Goal: Information Seeking & Learning: Find specific page/section

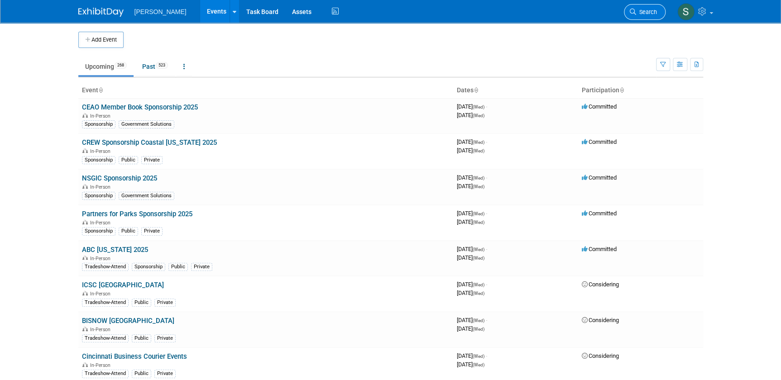
click at [382, 16] on link "Search" at bounding box center [645, 12] width 42 height 16
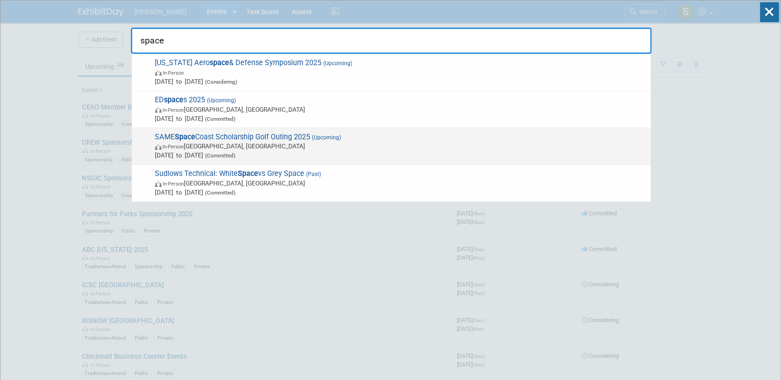
type input "space"
click at [258, 139] on span "SAME Space Coast Scholarship Golf Outing 2025 (Upcoming) In-Person [GEOGRAPHIC_…" at bounding box center [399, 147] width 494 height 28
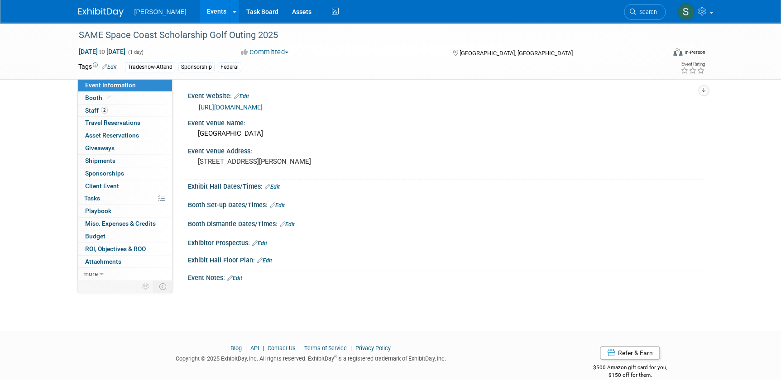
click at [263, 107] on link "https://samespacecoast.org/upcoming-event-same-space-coast-post-2025-golf-tourn…" at bounding box center [231, 107] width 64 height 7
